Goal: Information Seeking & Learning: Learn about a topic

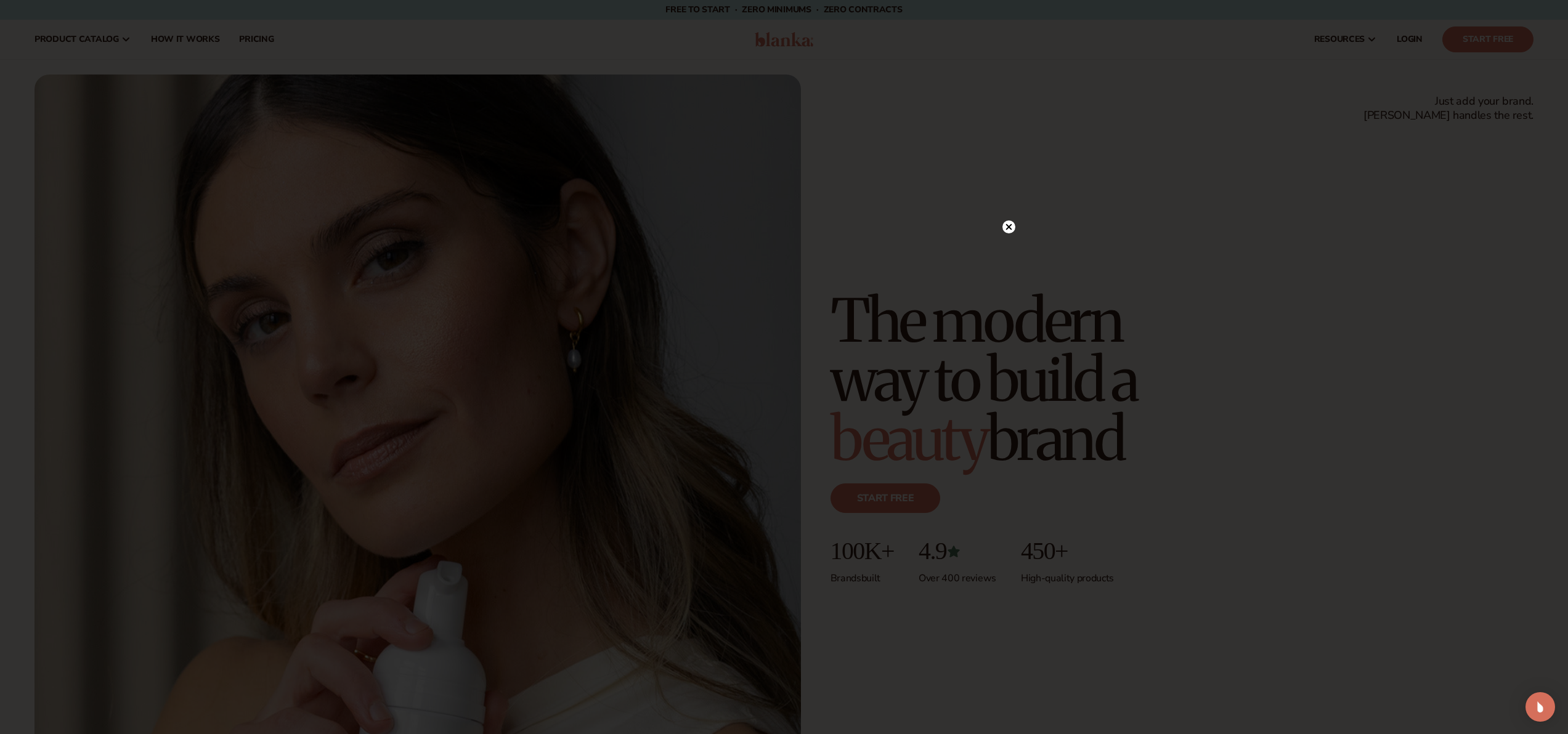
click at [1010, 223] on circle at bounding box center [1009, 227] width 13 height 13
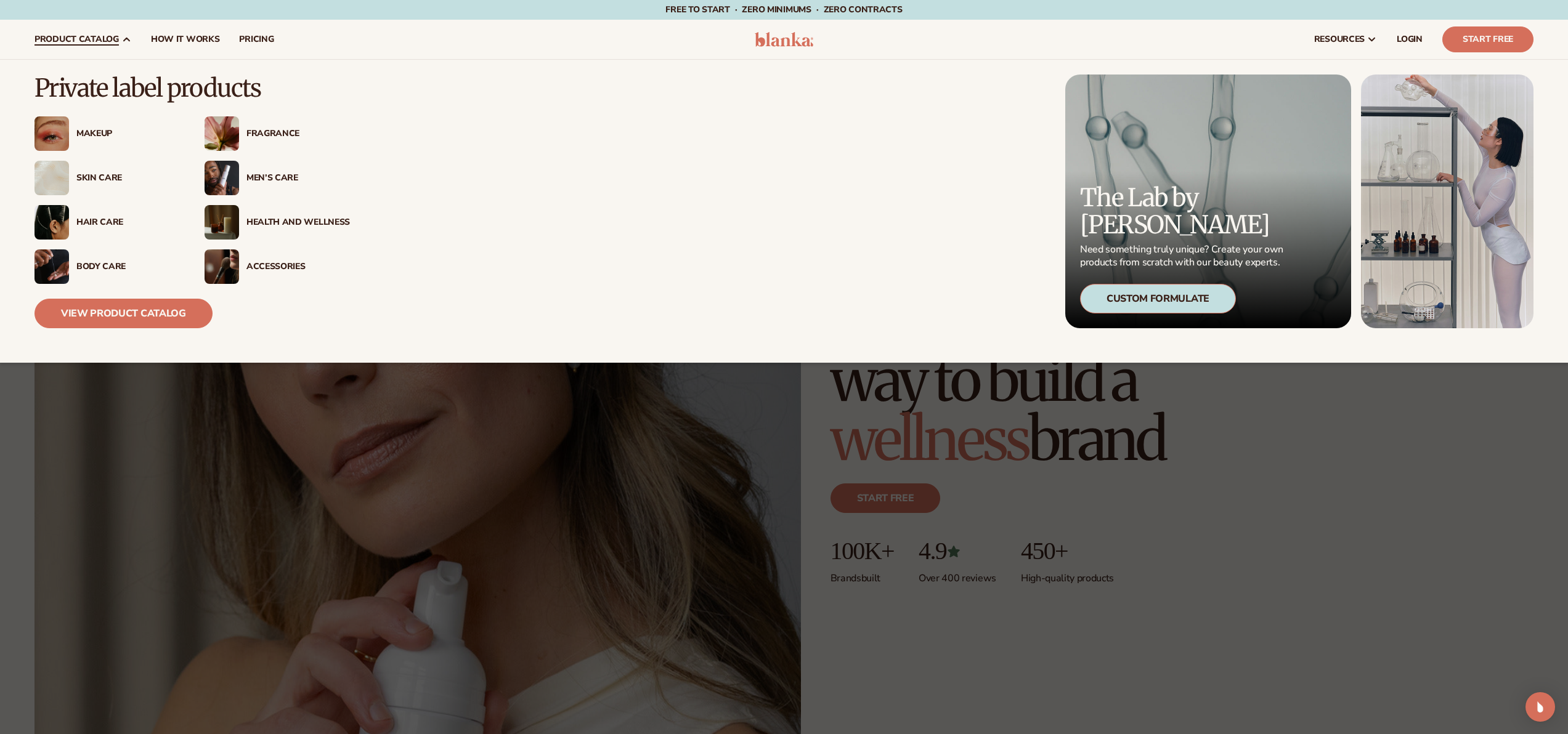
click at [94, 186] on div "Skin Care" at bounding box center [107, 178] width 146 height 34
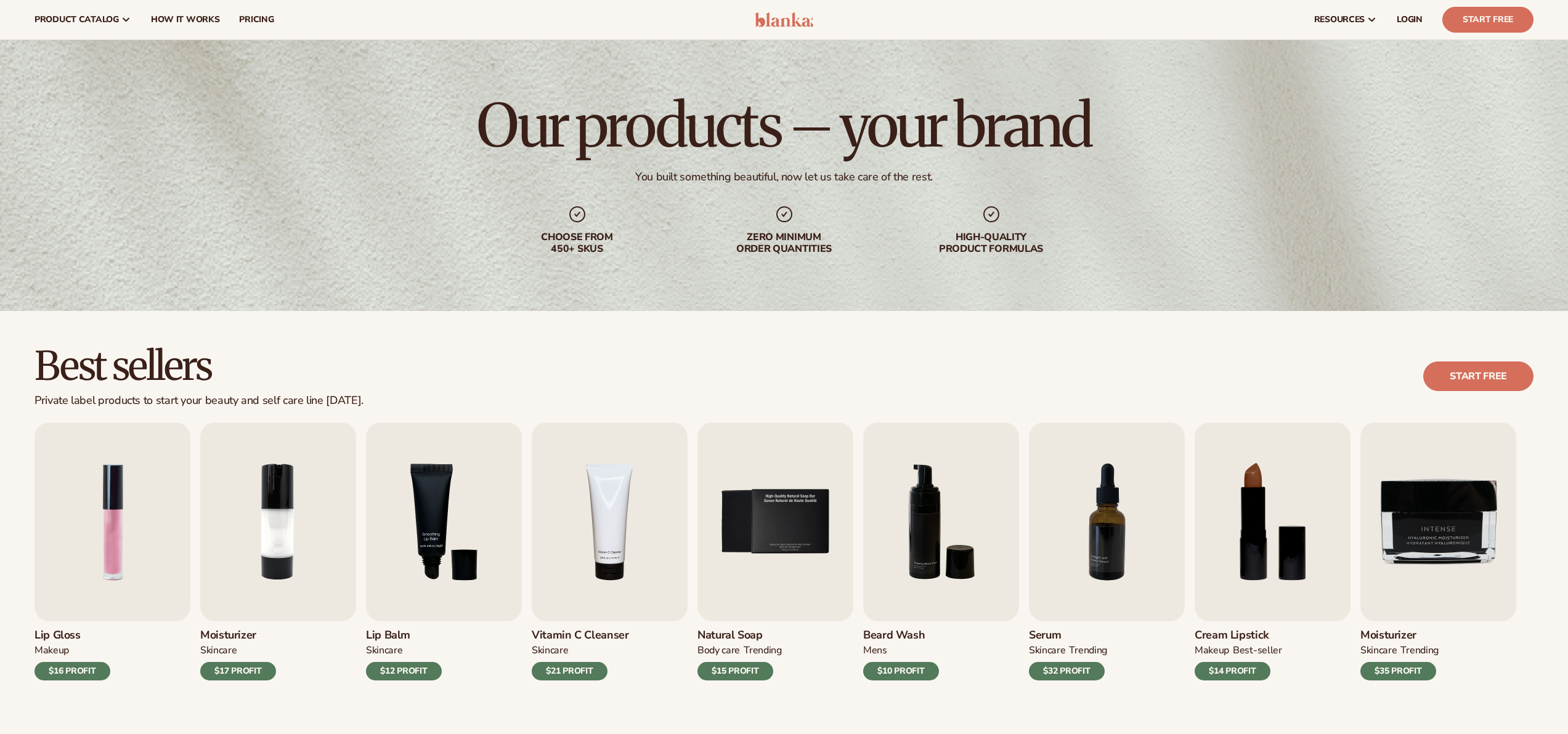
scroll to position [103, 0]
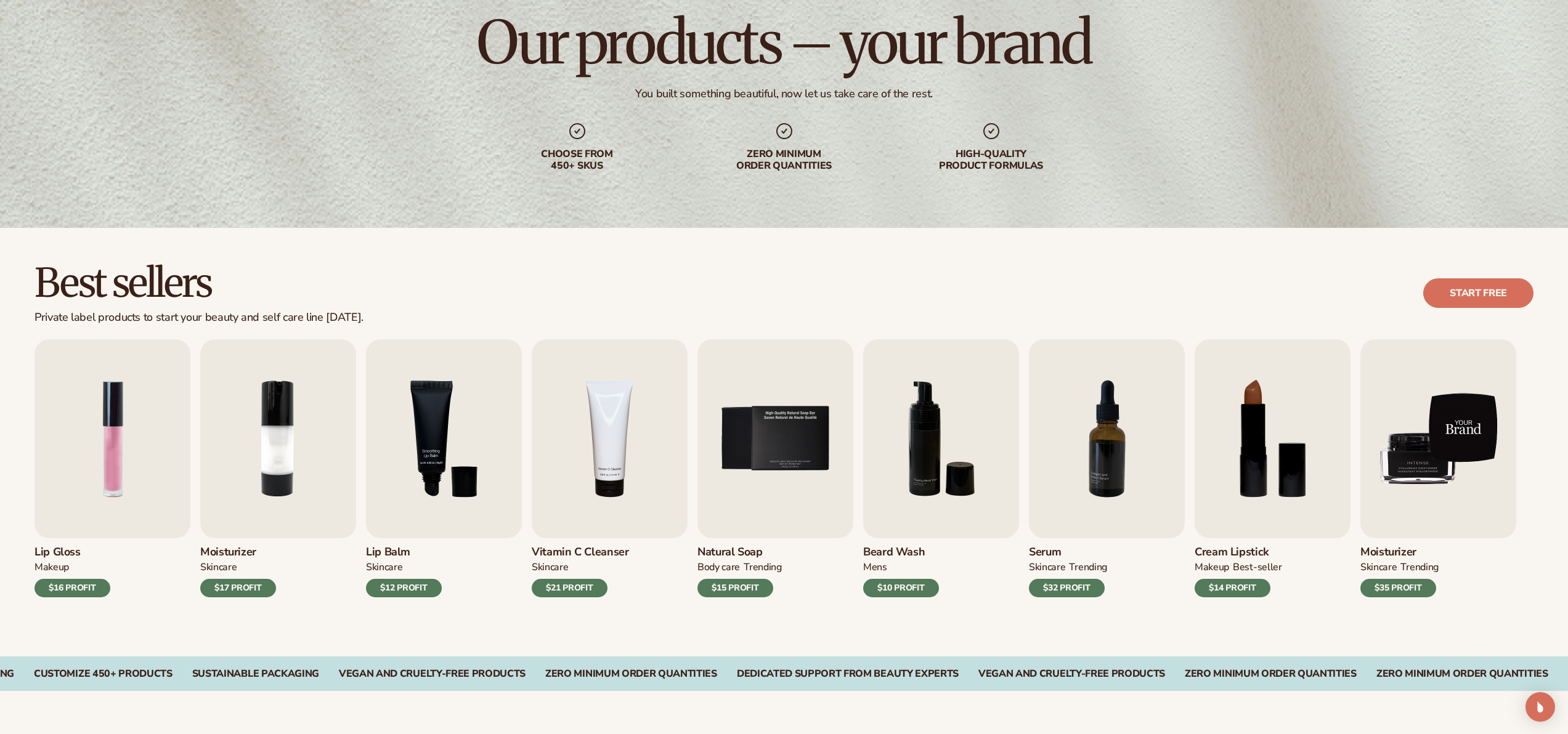
click at [1452, 446] on img "9 / 9" at bounding box center [1438, 438] width 156 height 199
click at [1394, 551] on h3 "Moisturizer" at bounding box center [1399, 552] width 78 height 14
click at [1427, 475] on img "9 / 9" at bounding box center [1438, 438] width 156 height 199
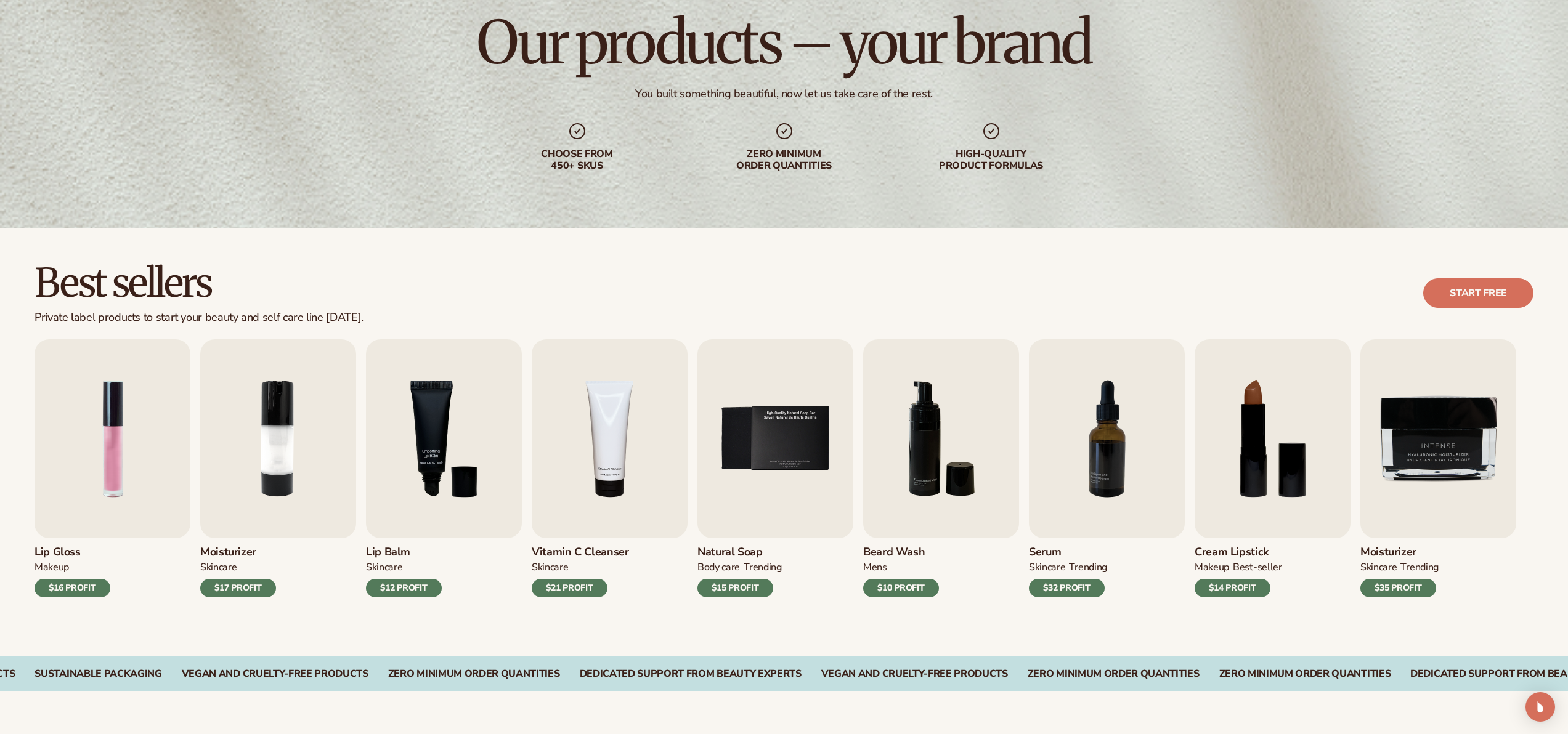
click at [1411, 595] on div "$35 PROFIT" at bounding box center [1398, 588] width 76 height 18
click at [1476, 290] on link "Start free" at bounding box center [1478, 293] width 110 height 29
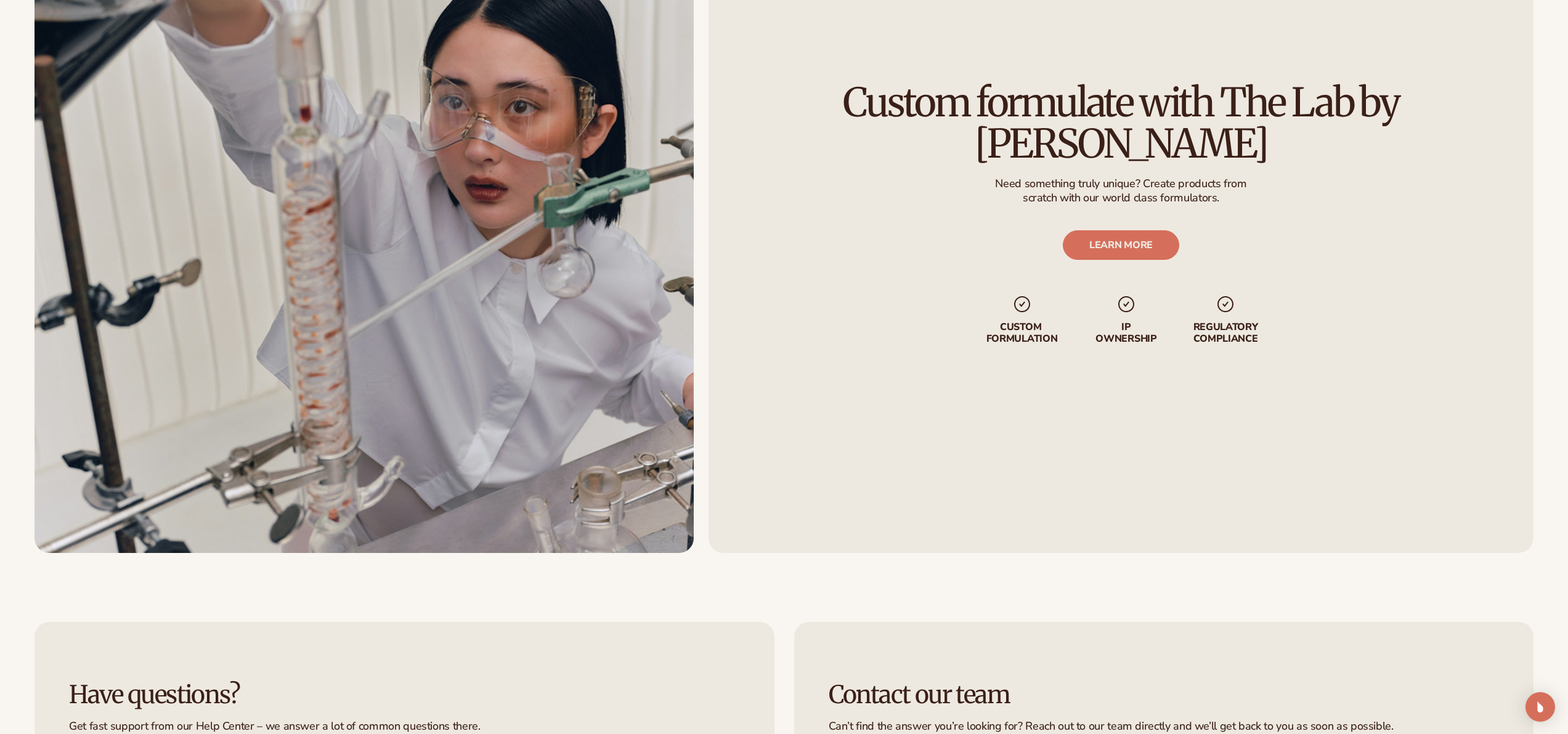
scroll to position [2026, 0]
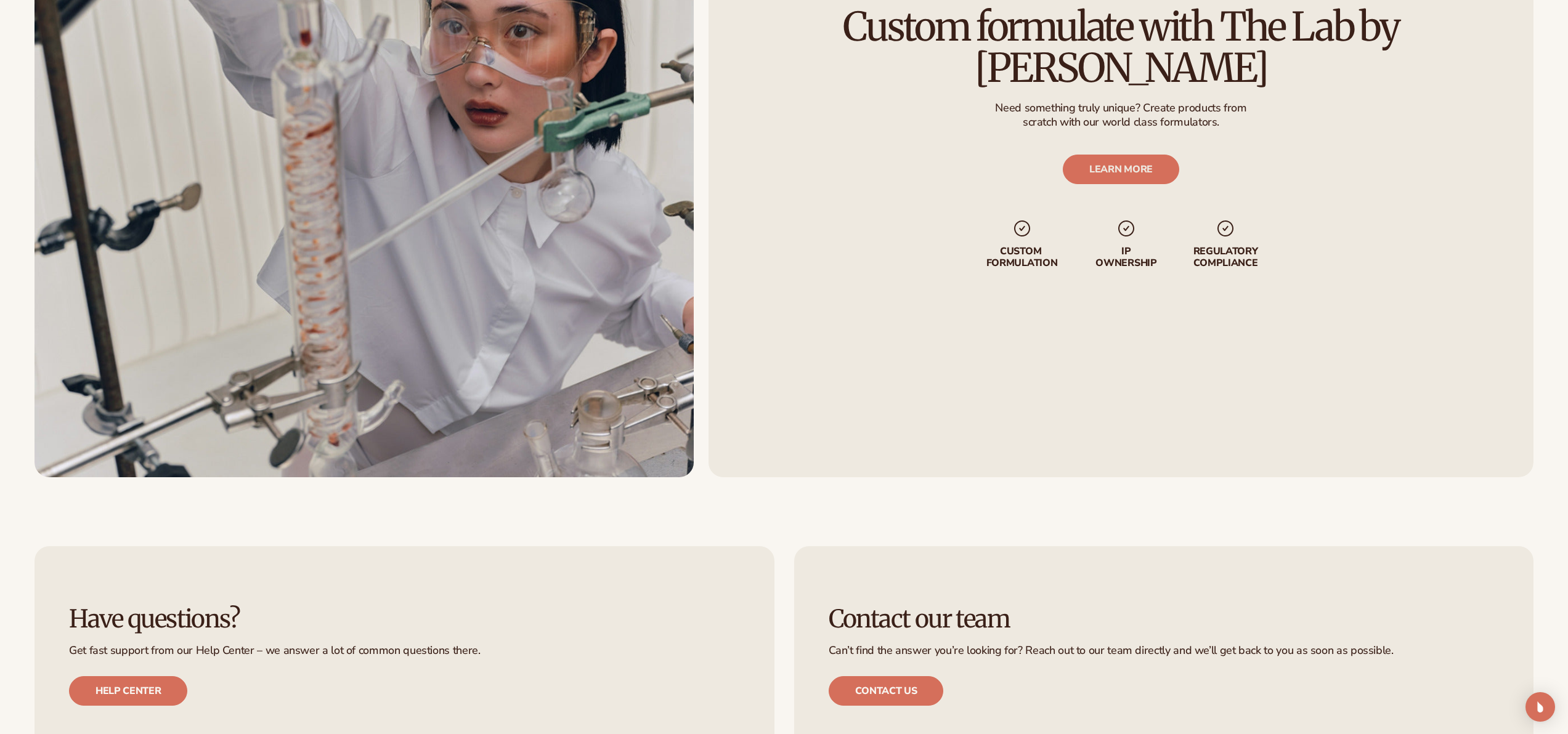
click at [806, 171] on div "Custom formulate with The Lab by [PERSON_NAME] Need something truly unique? Cre…" at bounding box center [1121, 138] width 825 height 679
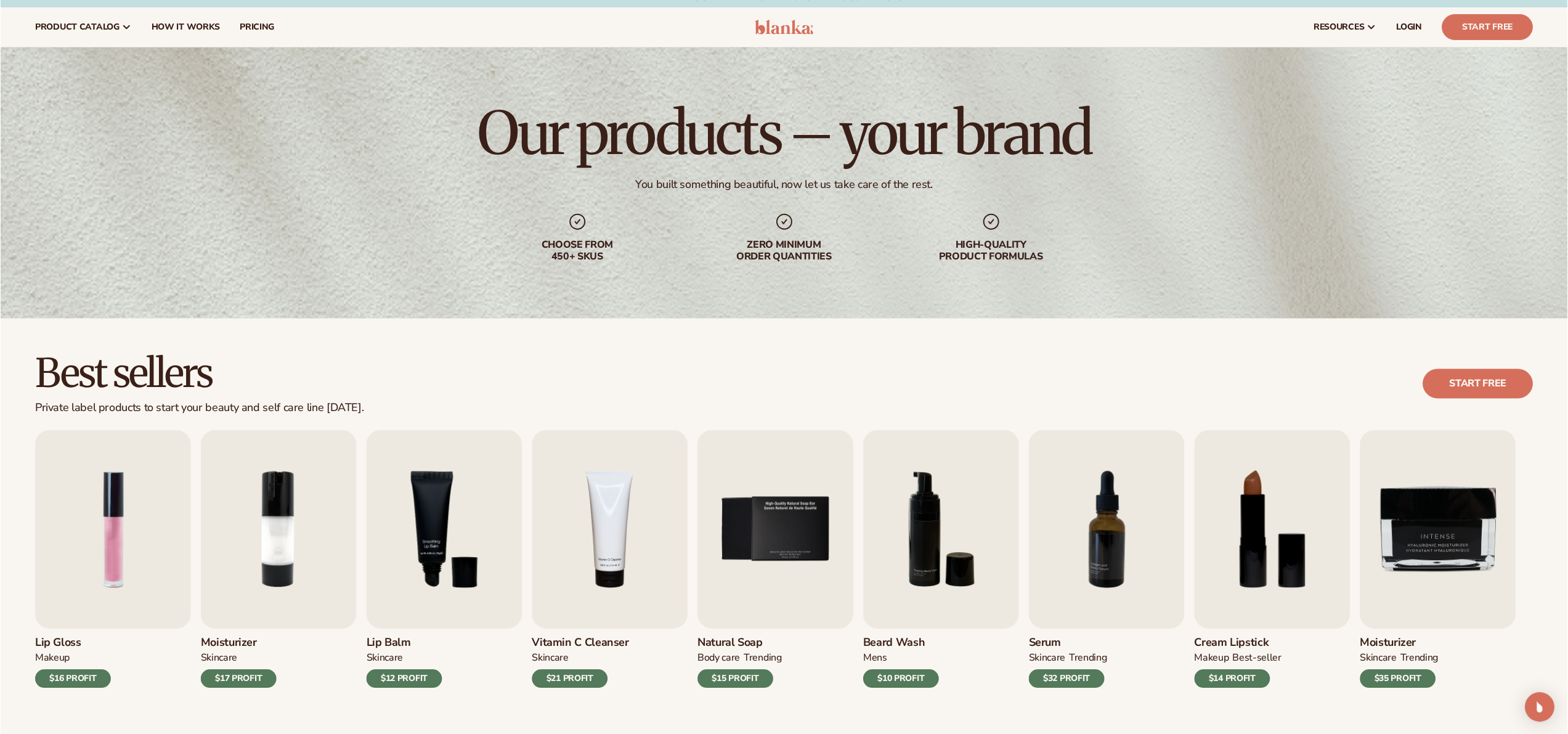
scroll to position [0, 0]
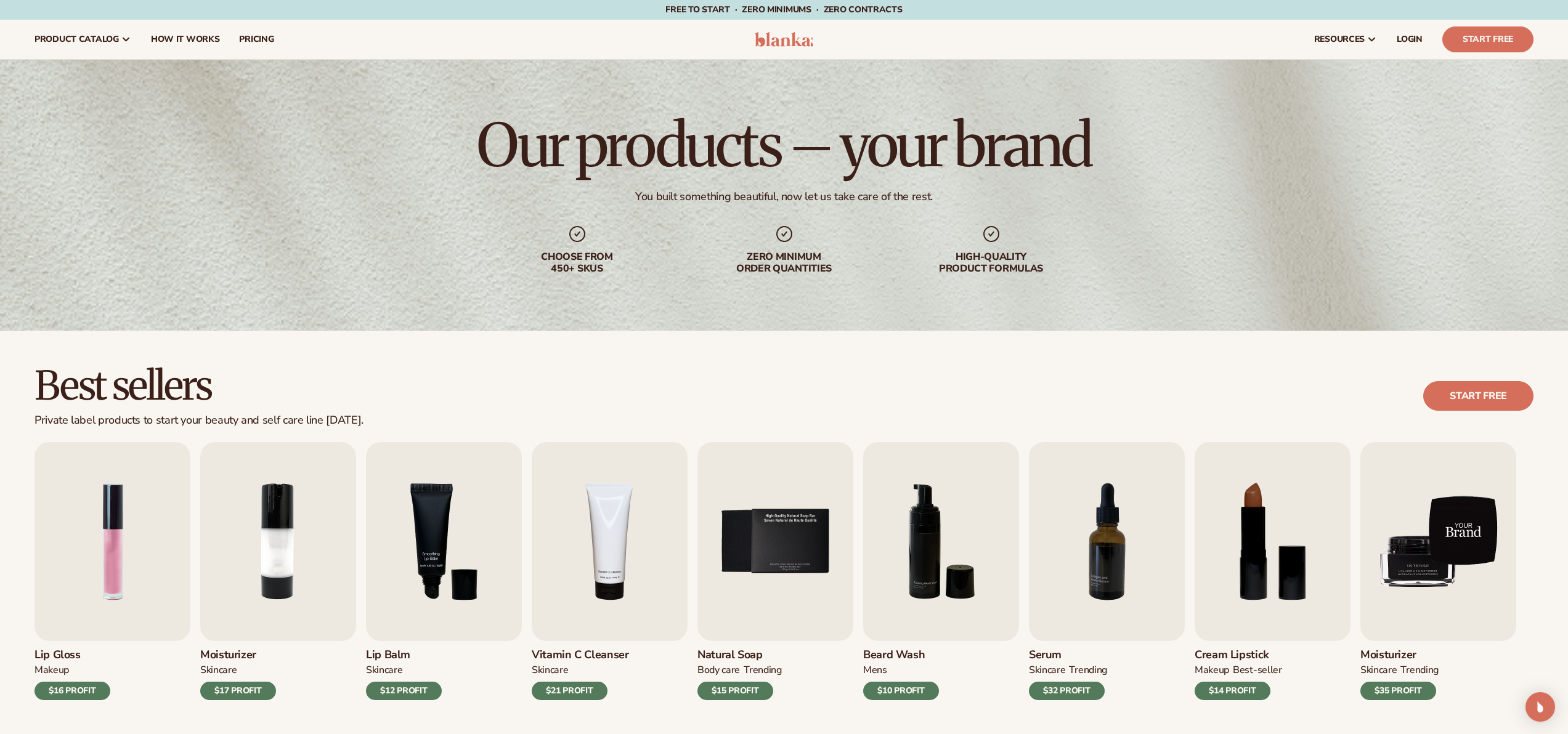
click at [1452, 556] on img "9 / 9" at bounding box center [1438, 541] width 156 height 199
click at [1387, 657] on h3 "Moisturizer" at bounding box center [1399, 655] width 78 height 14
